Goal: Task Accomplishment & Management: Manage account settings

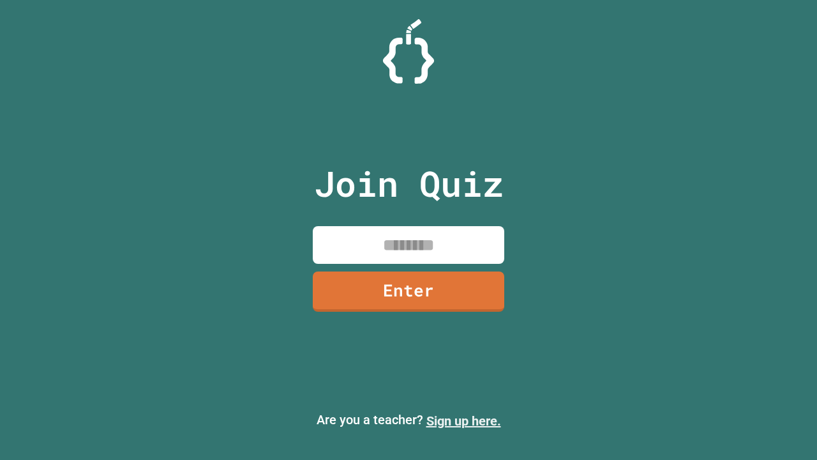
click at [464, 421] on link "Sign up here." at bounding box center [464, 420] width 75 height 15
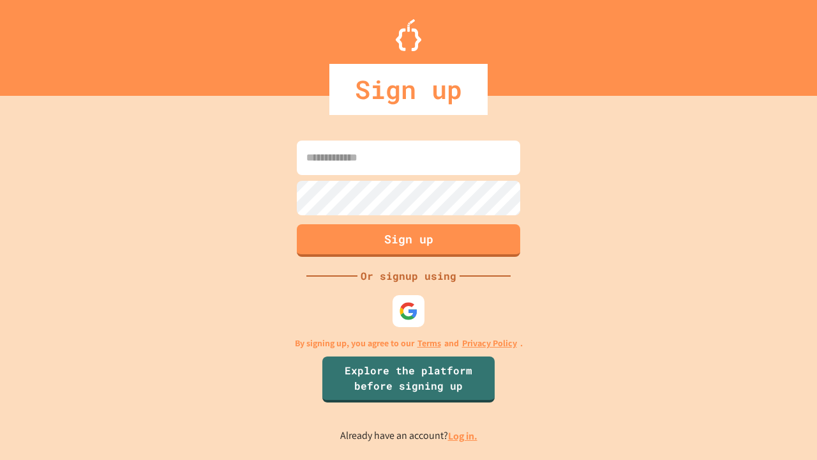
click at [464, 435] on link "Log in." at bounding box center [462, 435] width 29 height 13
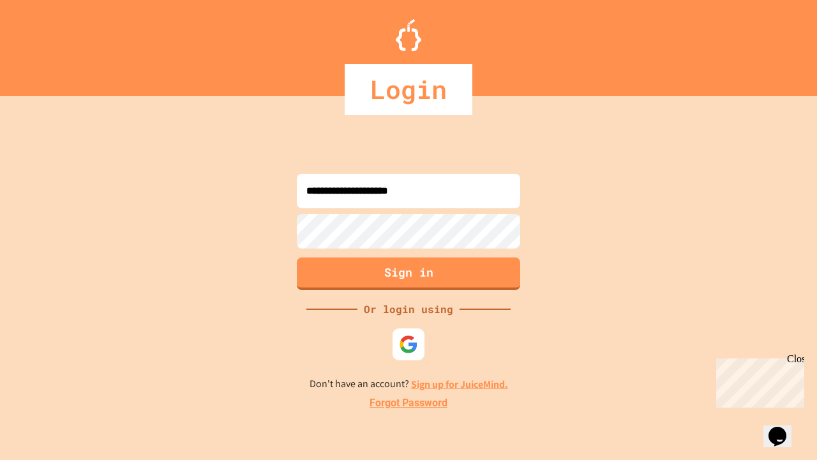
type input "**********"
